Goal: Navigation & Orientation: Understand site structure

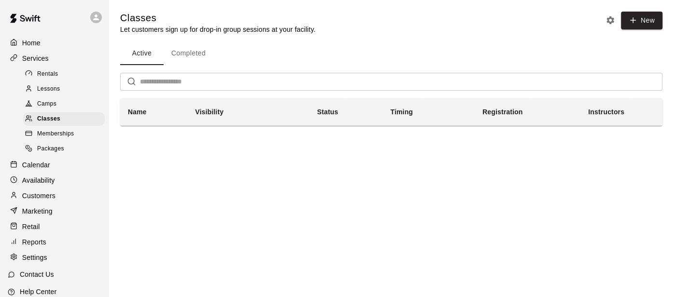
click at [31, 48] on div "Home" at bounding box center [54, 43] width 93 height 14
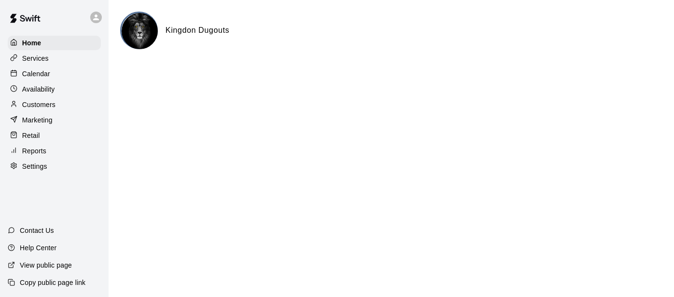
click at [31, 63] on p "Services" at bounding box center [35, 59] width 27 height 10
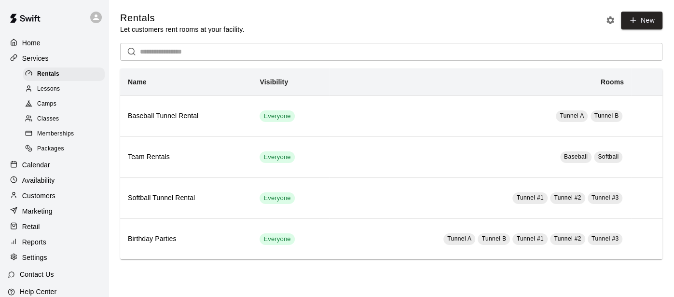
click at [39, 94] on div "Lessons" at bounding box center [64, 90] width 82 height 14
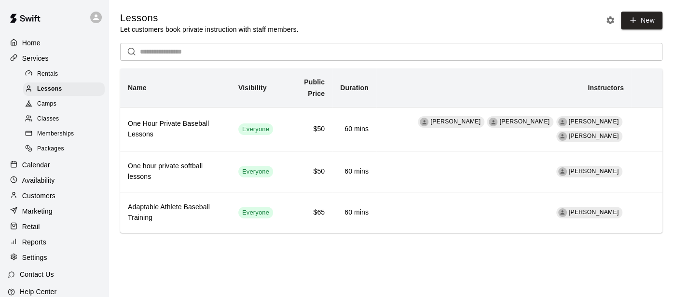
click at [47, 105] on span "Camps" at bounding box center [46, 104] width 19 height 10
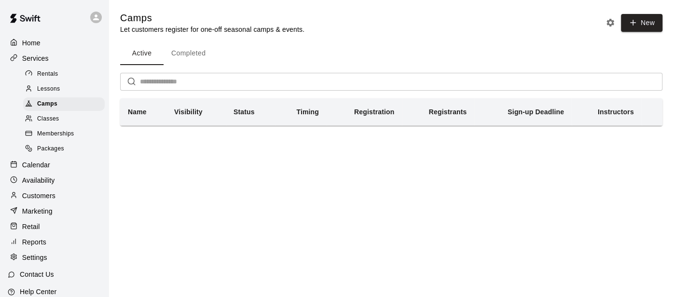
click at [47, 92] on span "Lessons" at bounding box center [48, 89] width 23 height 10
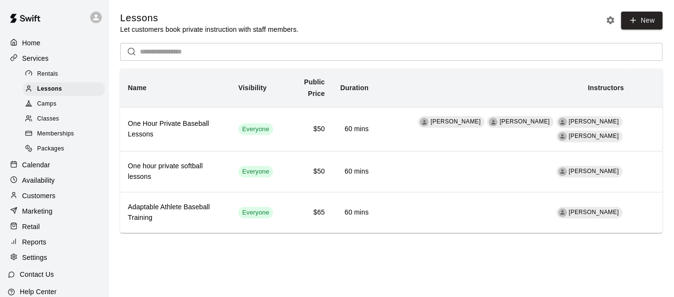
click at [45, 117] on span "Classes" at bounding box center [48, 119] width 22 height 10
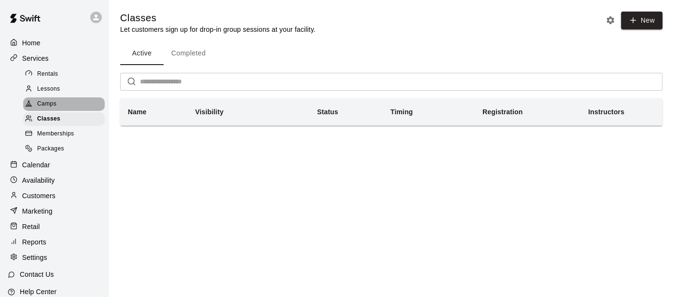
click at [46, 107] on span "Camps" at bounding box center [46, 104] width 19 height 10
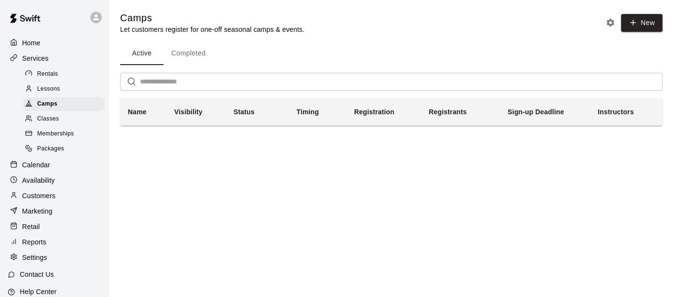
click at [61, 78] on div "Rentals" at bounding box center [64, 75] width 82 height 14
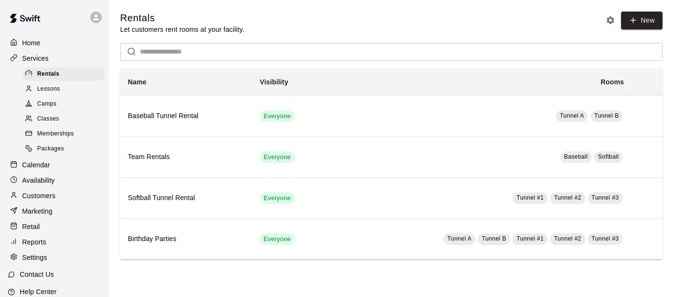
click at [51, 120] on span "Classes" at bounding box center [48, 119] width 22 height 10
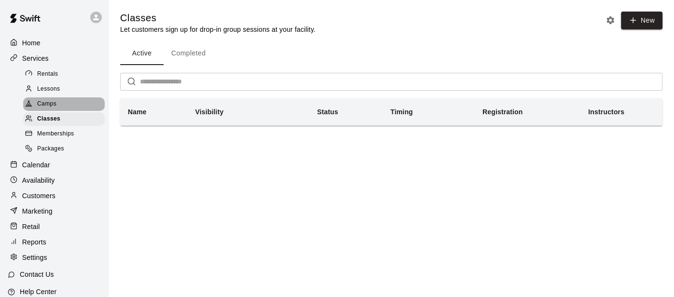
click at [50, 102] on span "Camps" at bounding box center [46, 104] width 19 height 10
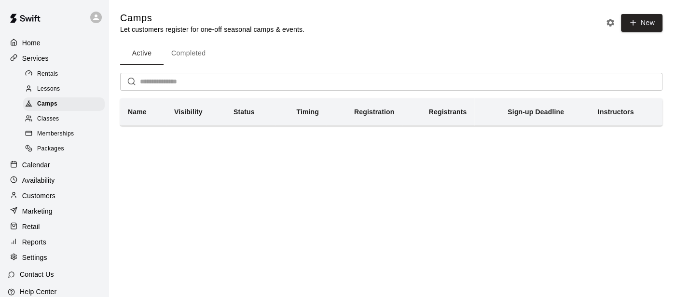
click at [49, 92] on span "Lessons" at bounding box center [48, 89] width 23 height 10
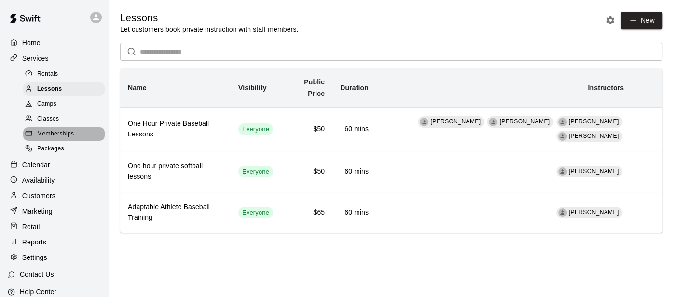
click at [50, 135] on span "Memberships" at bounding box center [55, 134] width 37 height 10
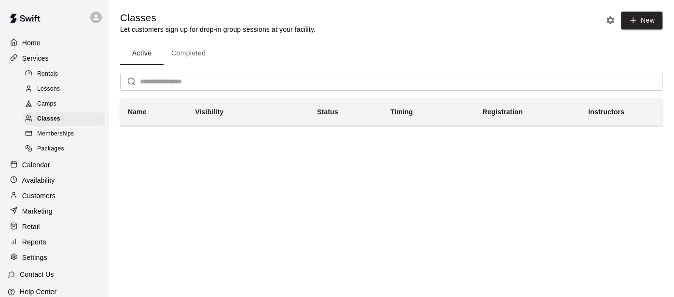
click at [54, 47] on div "Home" at bounding box center [54, 43] width 93 height 14
